Goal: Task Accomplishment & Management: Manage account settings

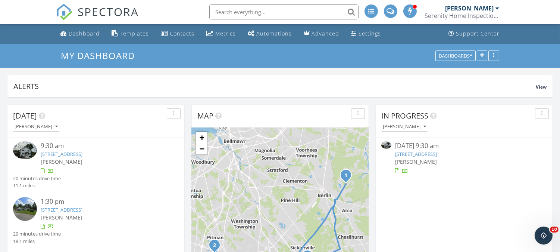
scroll to position [1364, 573]
click at [424, 150] on div "551 Hopewell Rd, Evesham, NJ 08053" at bounding box center [464, 153] width 138 height 7
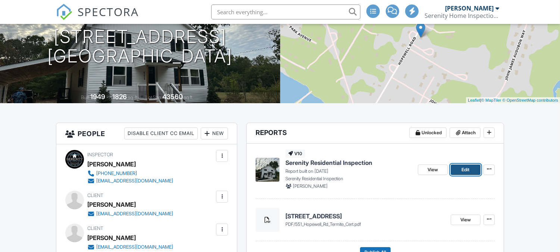
click at [462, 168] on span "Edit" at bounding box center [466, 169] width 8 height 7
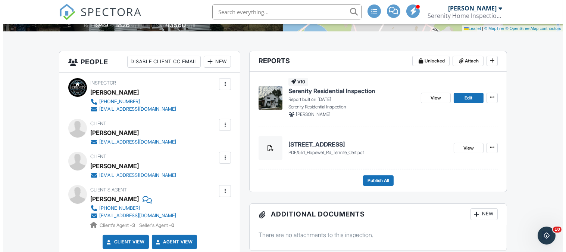
scroll to position [193, 0]
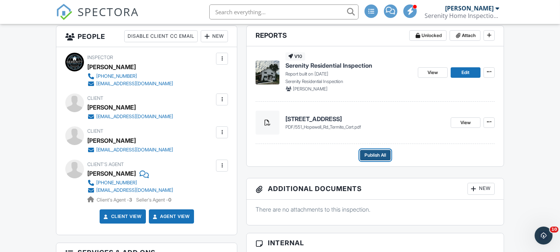
click at [372, 156] on span "Publish All" at bounding box center [376, 154] width 22 height 7
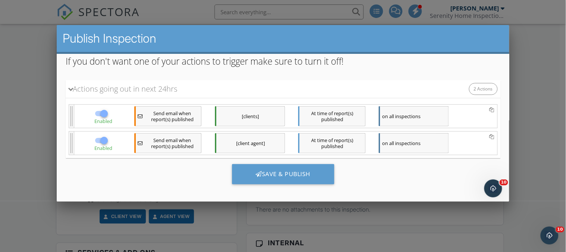
scroll to position [0, 0]
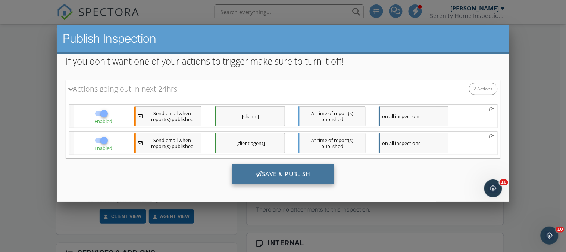
click at [270, 168] on div "Save & Publish" at bounding box center [283, 174] width 103 height 20
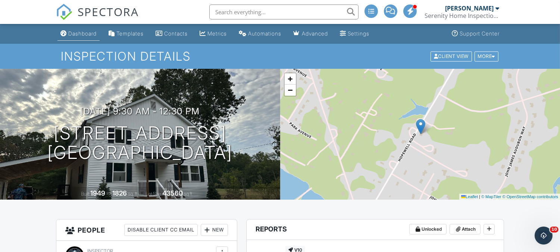
click at [93, 36] on div "Dashboard" at bounding box center [82, 33] width 28 height 6
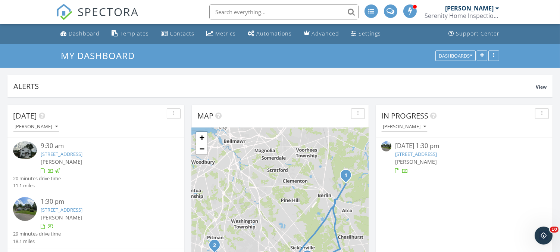
click at [413, 150] on link "[STREET_ADDRESS]" at bounding box center [416, 153] width 42 height 7
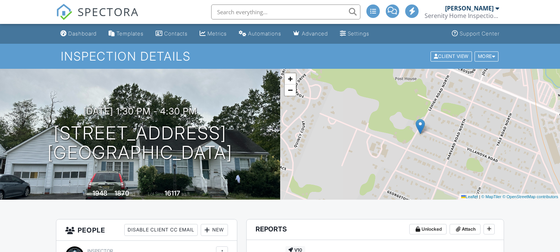
scroll to position [193, 0]
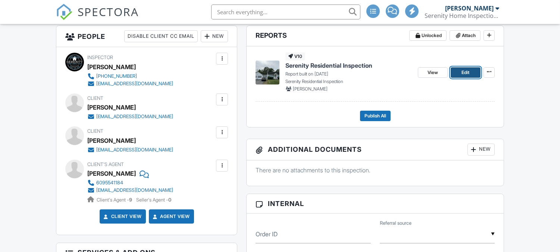
click at [461, 73] on link "Edit" at bounding box center [466, 72] width 30 height 10
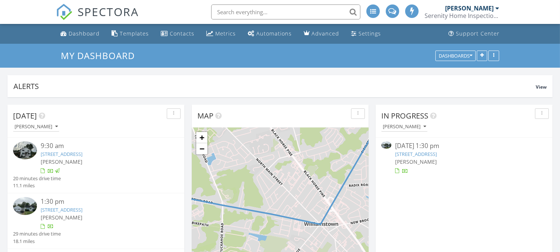
scroll to position [160, 177]
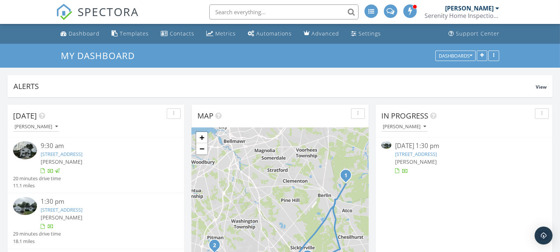
click at [402, 155] on link "[STREET_ADDRESS]" at bounding box center [416, 153] width 42 height 7
click at [437, 153] on link "[STREET_ADDRESS]" at bounding box center [416, 153] width 42 height 7
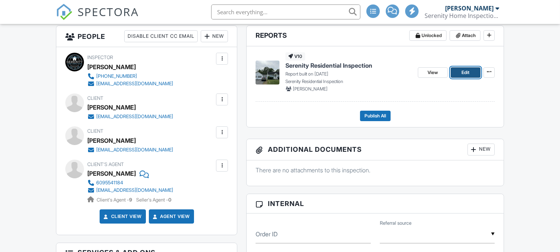
click at [467, 72] on span "Edit" at bounding box center [466, 72] width 8 height 7
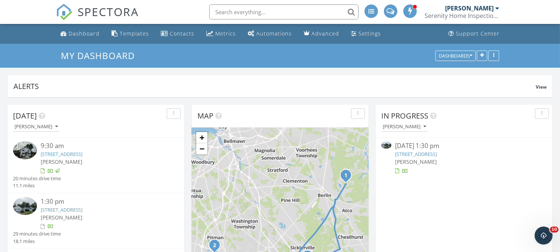
click at [417, 154] on link "[STREET_ADDRESS]" at bounding box center [416, 153] width 42 height 7
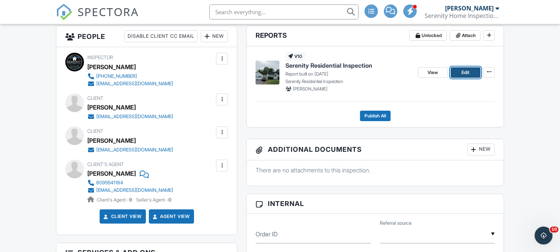
click at [461, 73] on link "Edit" at bounding box center [466, 72] width 30 height 10
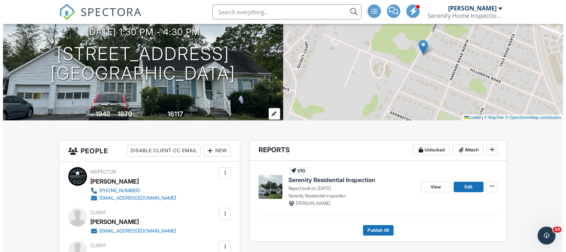
scroll to position [96, 0]
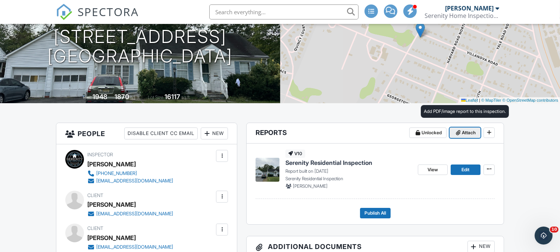
click at [455, 131] on span at bounding box center [458, 132] width 7 height 7
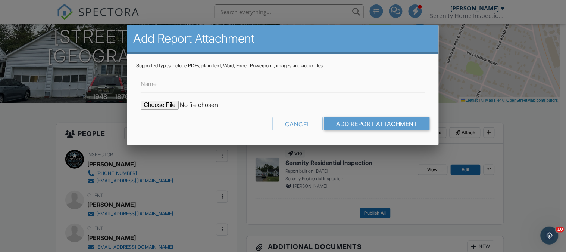
click at [158, 105] on input "file" at bounding box center [204, 104] width 127 height 9
type input "C:\fakepath\420 Villanova Rd Termite Cert.pdf"
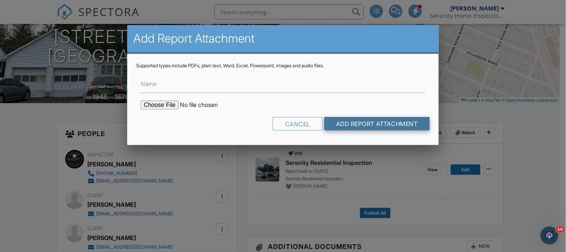
click at [331, 122] on input "Add Report Attachment" at bounding box center [377, 123] width 106 height 13
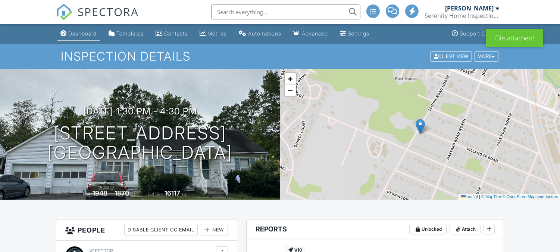
click at [87, 36] on div "Dashboard" at bounding box center [82, 33] width 28 height 6
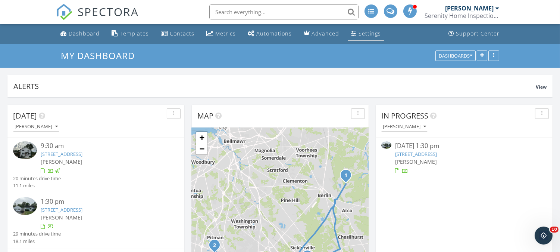
click at [359, 34] on div "Settings" at bounding box center [370, 33] width 22 height 7
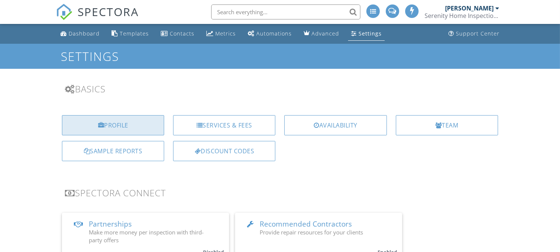
click at [124, 125] on div "Profile" at bounding box center [113, 125] width 102 height 20
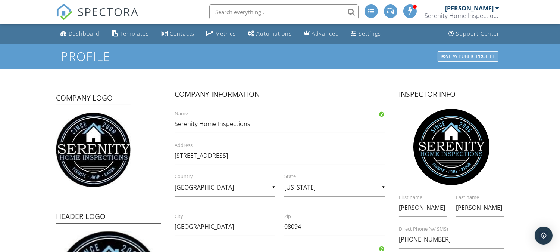
click at [442, 55] on div at bounding box center [443, 56] width 5 height 5
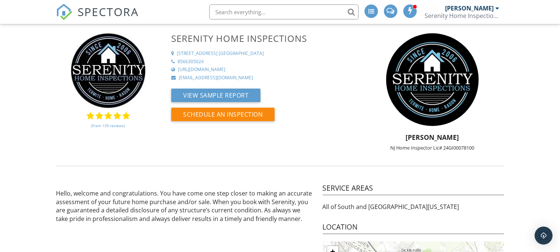
click at [464, 11] on div "[PERSON_NAME]" at bounding box center [469, 7] width 49 height 7
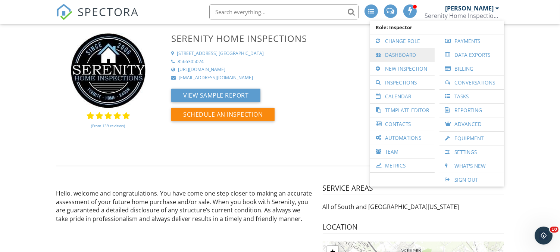
click at [405, 53] on link "Dashboard" at bounding box center [402, 54] width 57 height 13
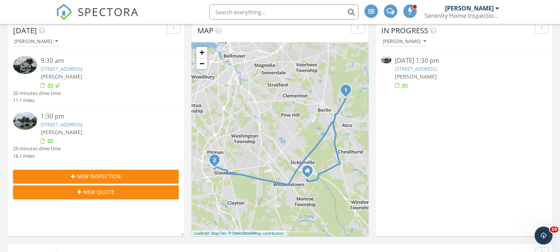
scroll to position [193, 0]
